Goal: Navigation & Orientation: Find specific page/section

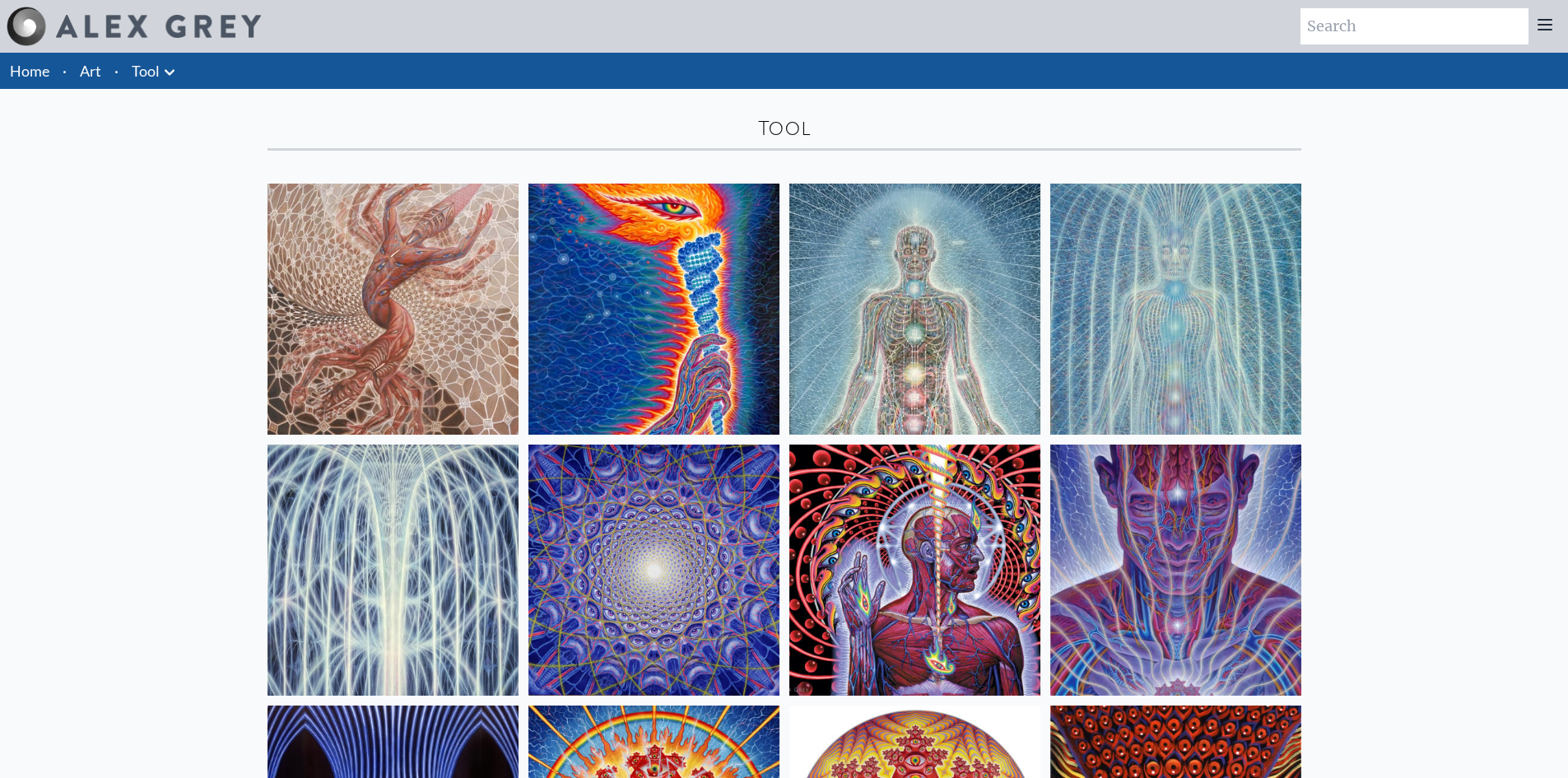
scroll to position [329, 0]
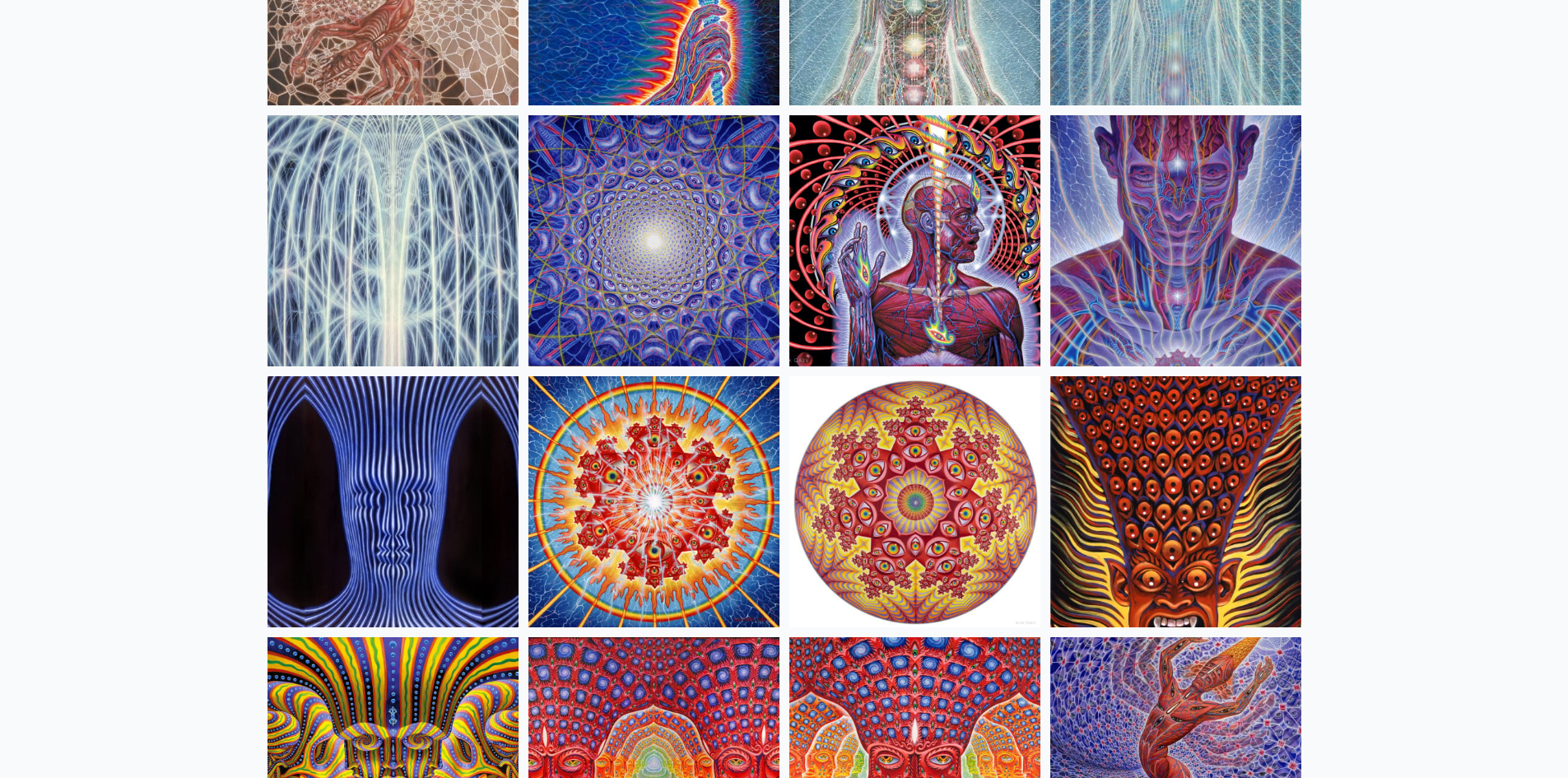
click at [949, 235] on img at bounding box center [915, 241] width 251 height 251
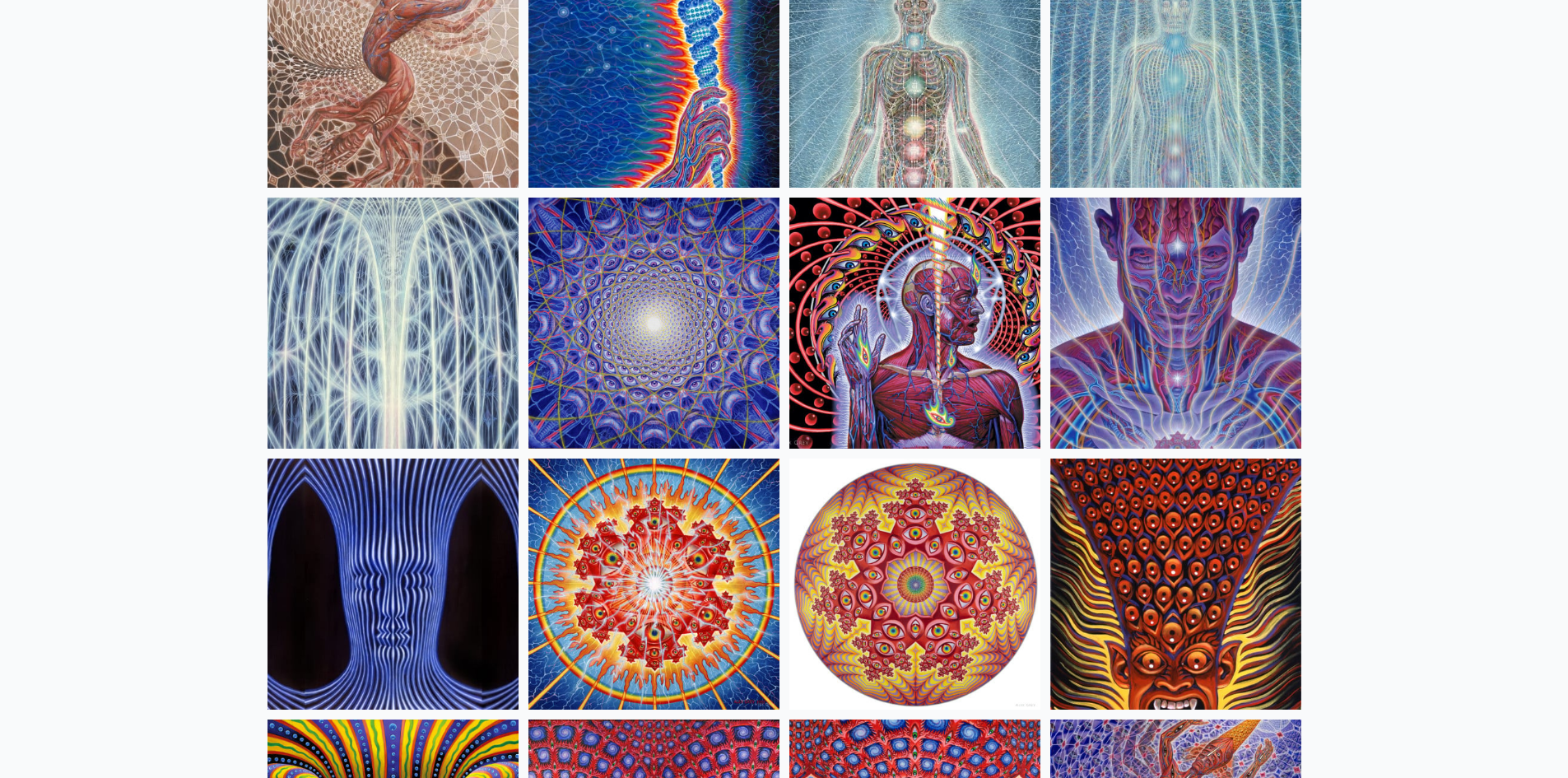
click at [893, 301] on img at bounding box center [915, 323] width 251 height 251
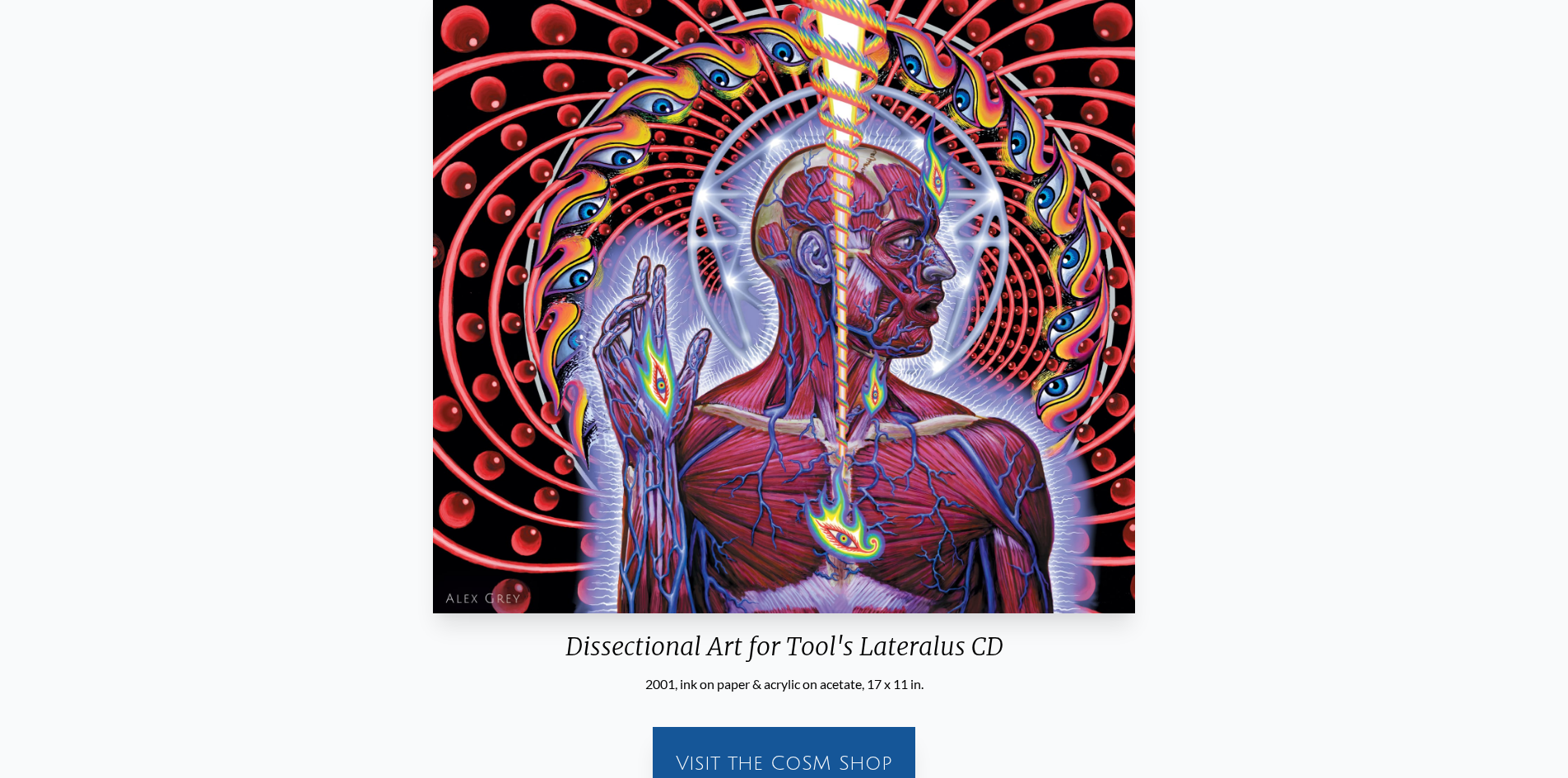
scroll to position [165, 0]
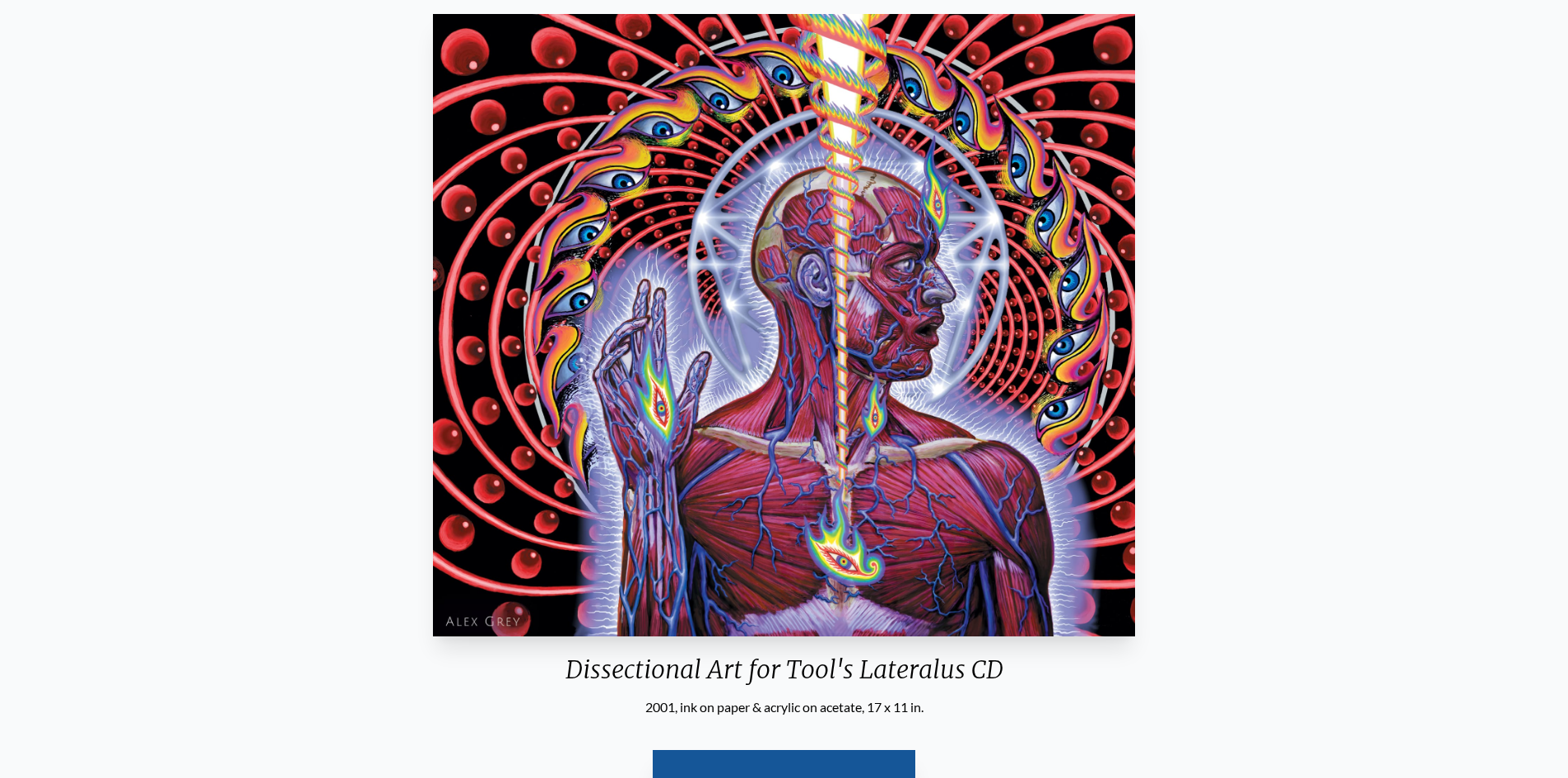
scroll to position [329, 0]
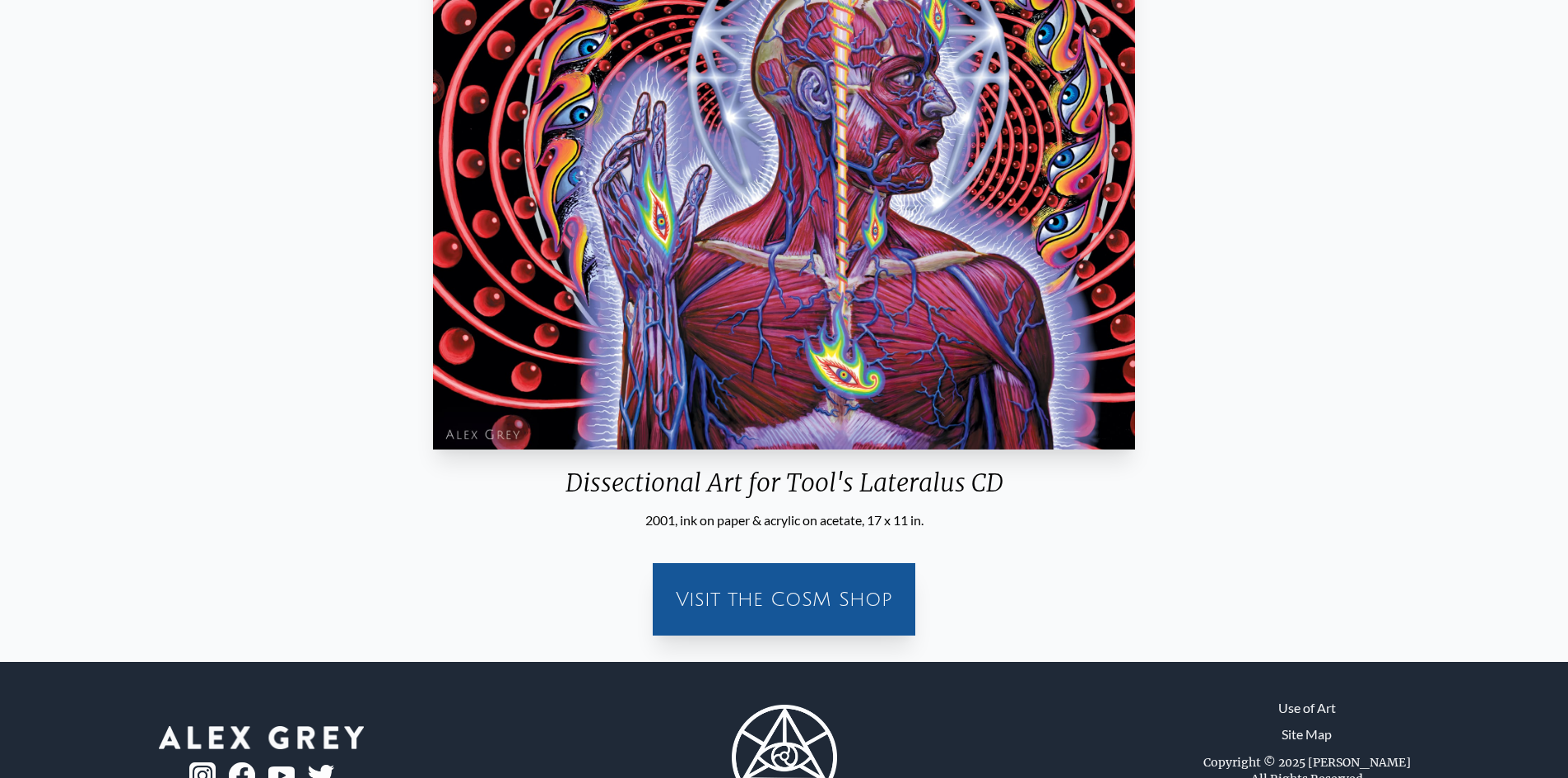
click at [820, 624] on div "Visit the CoSM Shop" at bounding box center [784, 600] width 243 height 53
